Goal: Transaction & Acquisition: Book appointment/travel/reservation

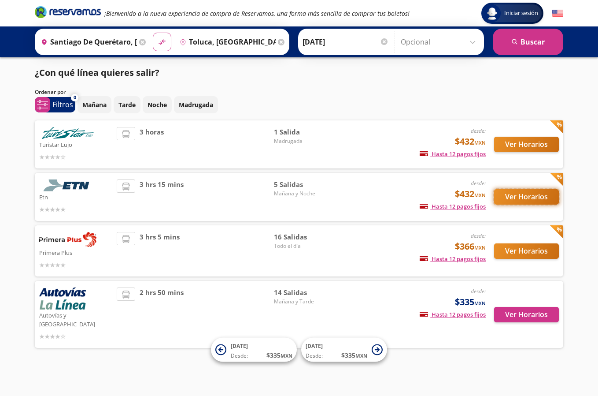
click at [517, 199] on button "Ver Horarios" at bounding box center [526, 196] width 65 height 15
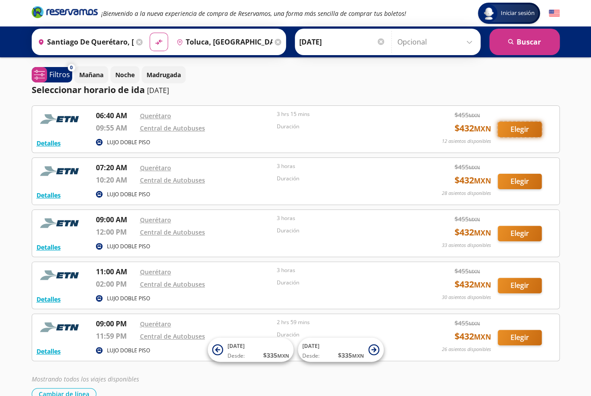
click at [514, 122] on button "Elegir" at bounding box center [520, 129] width 44 height 15
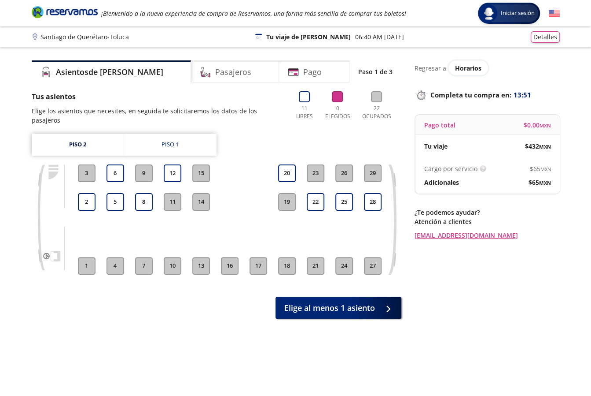
click at [173, 164] on button "12" at bounding box center [173, 173] width 18 height 18
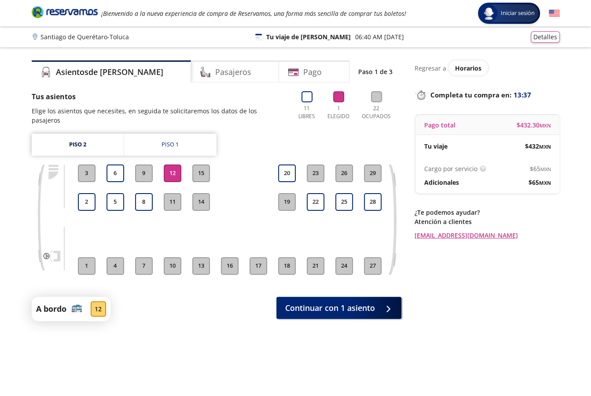
click at [146, 197] on button "8" at bounding box center [144, 202] width 18 height 18
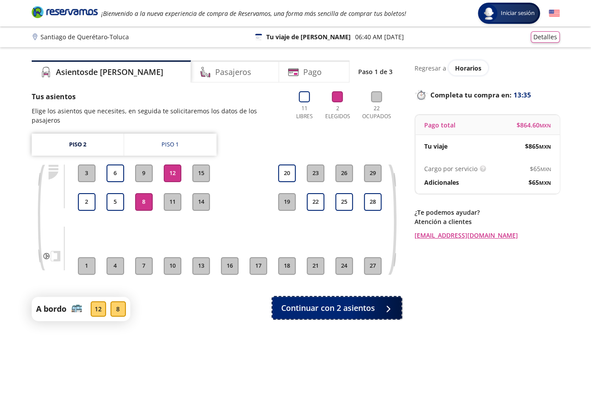
click at [326, 302] on span "Continuar con 2 asientos" at bounding box center [328, 308] width 94 height 12
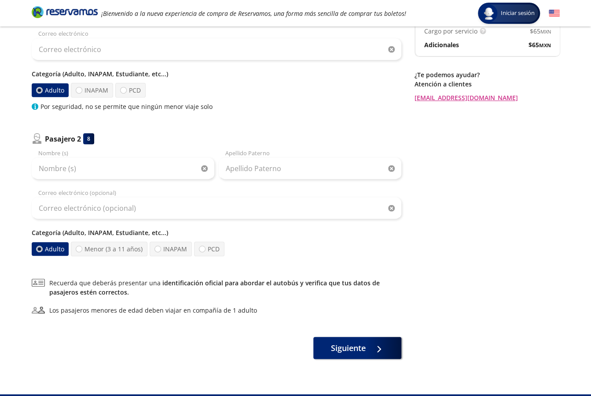
scroll to position [137, 0]
click at [124, 92] on div at bounding box center [123, 90] width 7 height 7
click at [124, 92] on input "PCD" at bounding box center [124, 90] width 6 height 6
radio input "true"
click at [50, 88] on label "Adulto" at bounding box center [51, 89] width 40 height 15
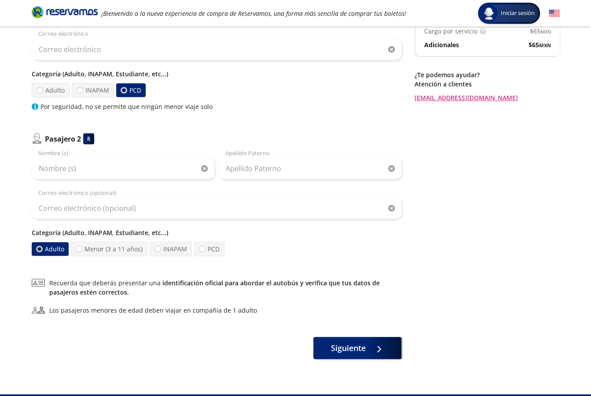
click at [42, 88] on input "Adulto" at bounding box center [39, 90] width 6 height 6
radio input "true"
radio input "false"
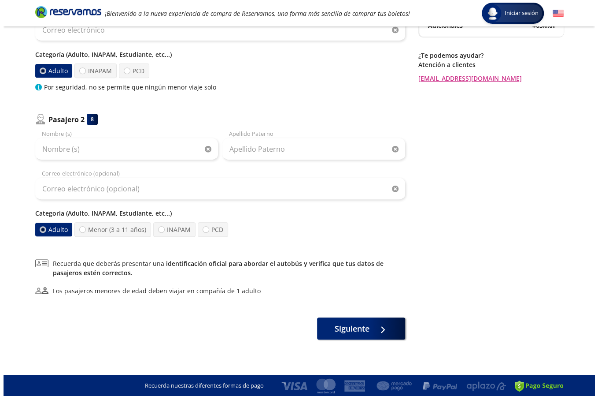
scroll to position [0, 0]
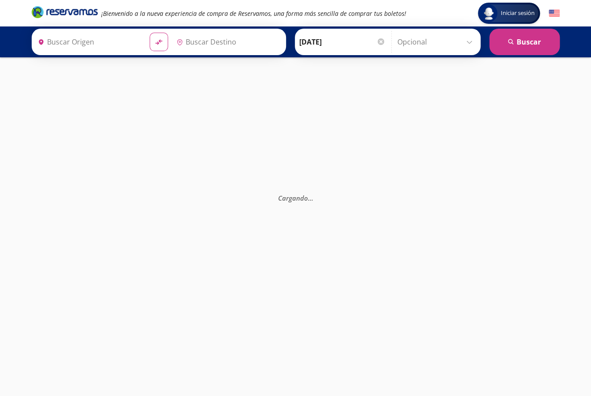
type input "Santiago de Querétaro, [GEOGRAPHIC_DATA]"
type input "Toluca, [GEOGRAPHIC_DATA]"
